Goal: Task Accomplishment & Management: Manage account settings

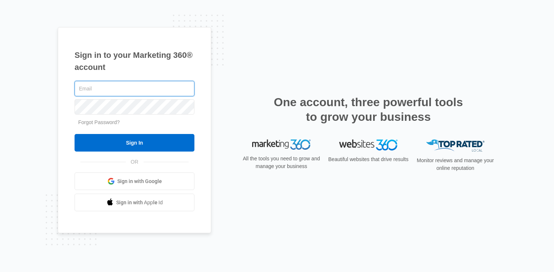
type input "[EMAIL_ADDRESS][DOMAIN_NAME]"
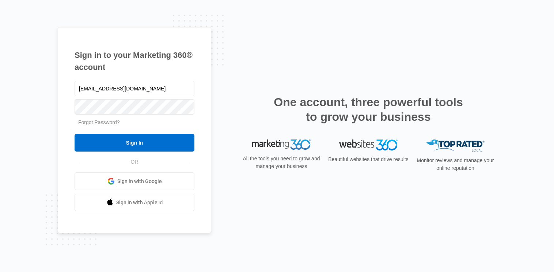
click at [86, 63] on h1 "Sign in to your Marketing 360® account" at bounding box center [135, 61] width 120 height 24
click at [116, 53] on h1 "Sign in to your Marketing 360® account" at bounding box center [135, 61] width 120 height 24
click at [172, 142] on input "Sign In" at bounding box center [135, 143] width 120 height 18
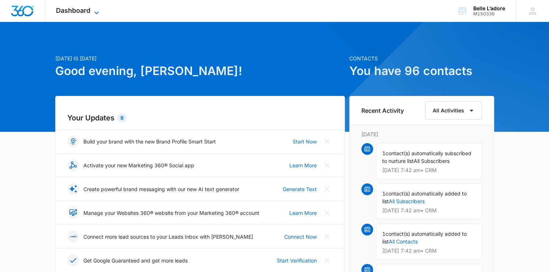
click at [96, 11] on icon at bounding box center [96, 12] width 9 height 9
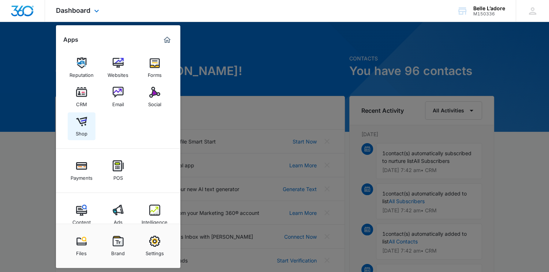
click at [85, 121] on img at bounding box center [81, 121] width 11 height 11
